Goal: Task Accomplishment & Management: Use online tool/utility

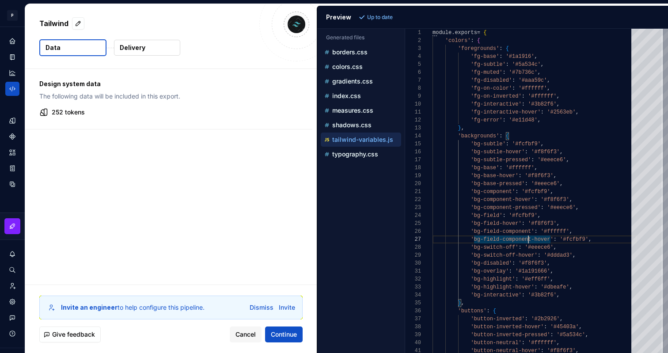
scroll to position [48, 96]
click at [355, 63] on div "colors.css" at bounding box center [361, 66] width 79 height 9
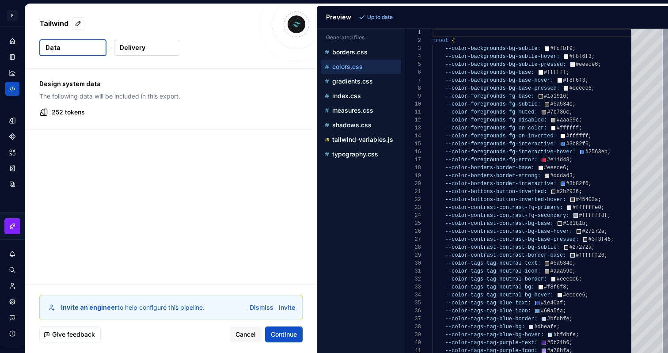
scroll to position [40, 57]
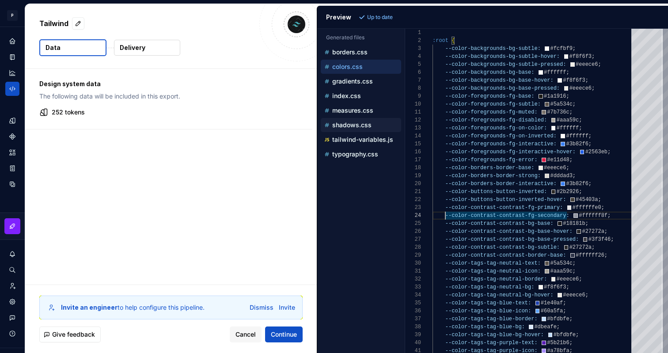
click at [357, 130] on div "shadows.css" at bounding box center [361, 125] width 80 height 14
click at [357, 126] on p "shadows.css" at bounding box center [351, 124] width 39 height 7
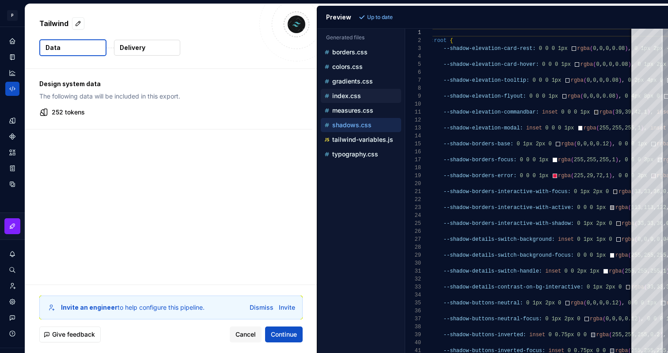
click at [361, 91] on button "index.css" at bounding box center [361, 96] width 80 height 10
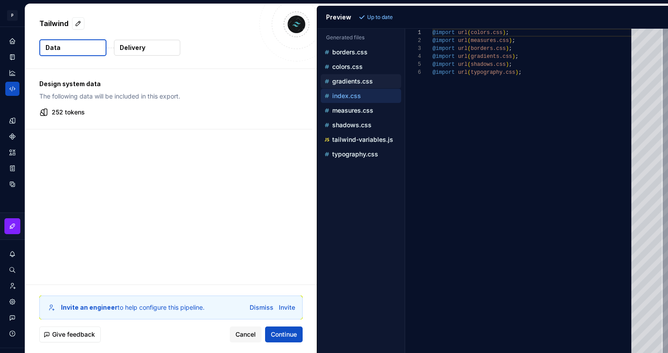
click at [371, 79] on p "gradients.css" at bounding box center [352, 81] width 41 height 7
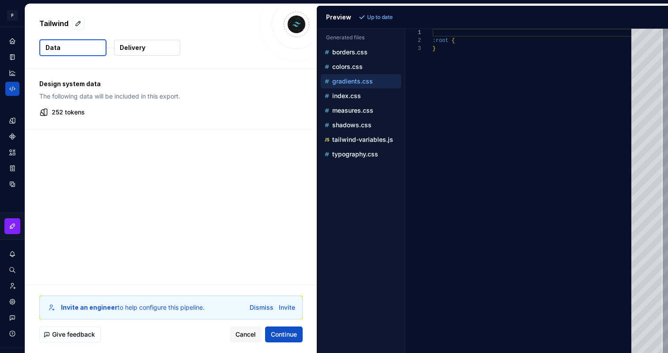
scroll to position [16, 0]
click at [375, 56] on div "borders.css" at bounding box center [361, 52] width 79 height 9
click at [365, 73] on div "colors.css" at bounding box center [361, 67] width 80 height 14
click at [350, 68] on p "colors.css" at bounding box center [347, 66] width 30 height 7
type textarea "**********"
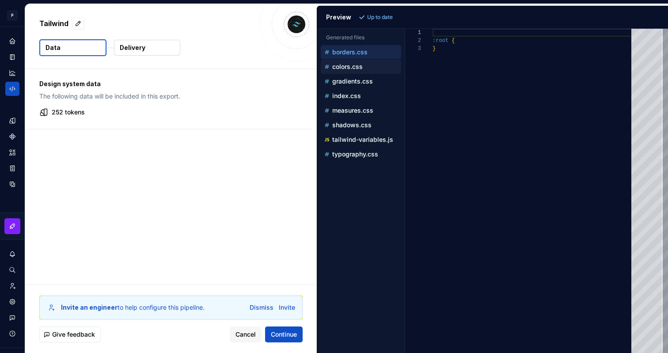
scroll to position [79, 0]
